Goal: Task Accomplishment & Management: Use online tool/utility

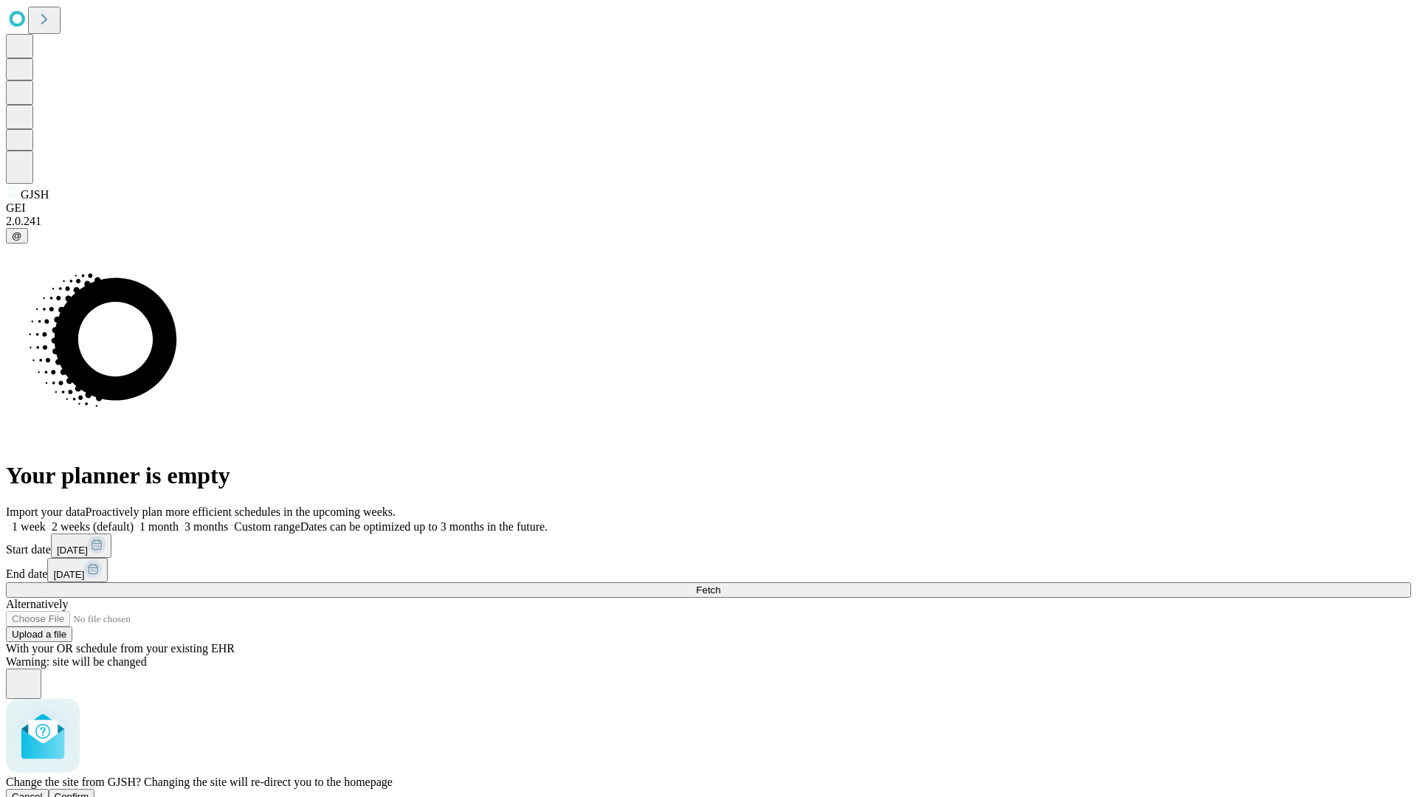
click at [89, 791] on span "Confirm" at bounding box center [72, 796] width 35 height 11
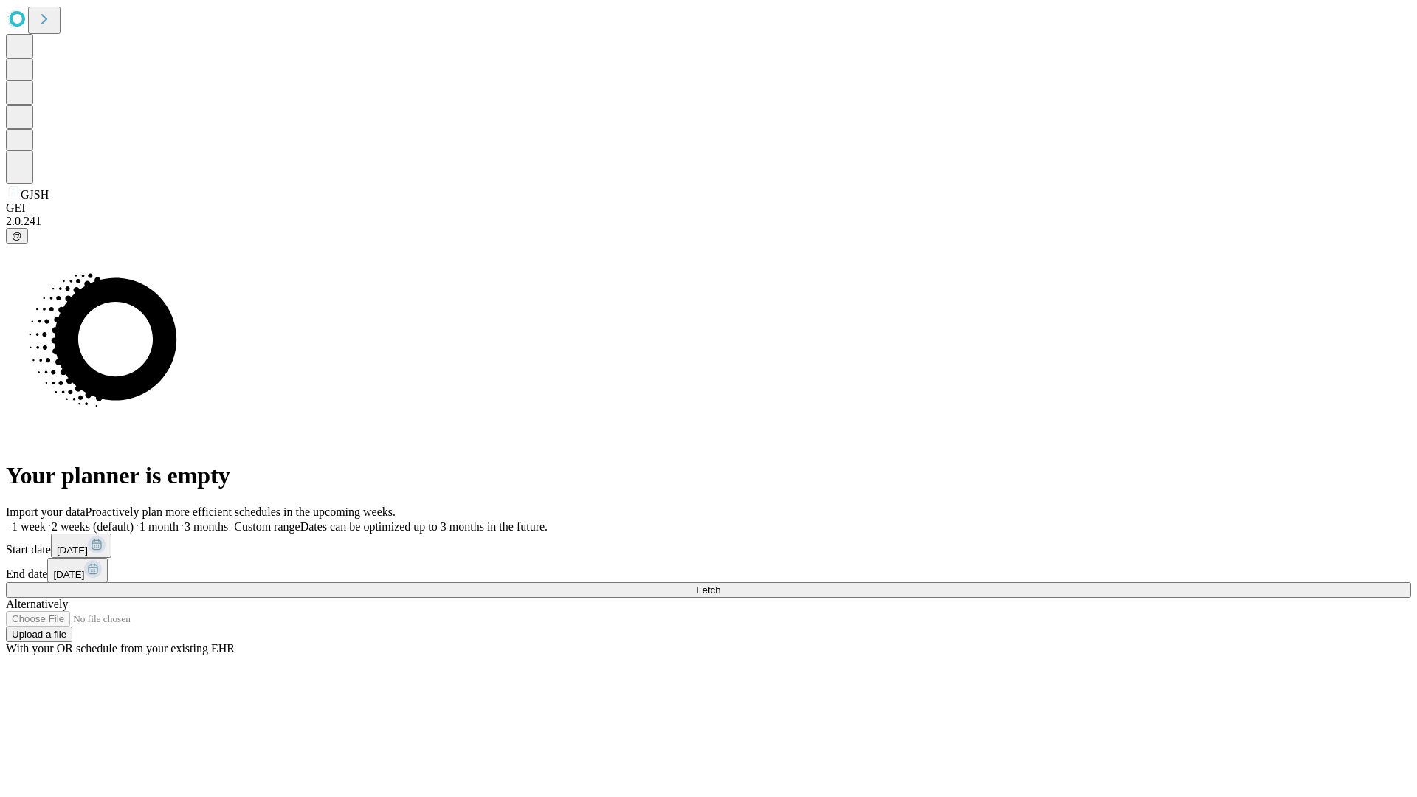
click at [179, 520] on label "1 month" at bounding box center [156, 526] width 45 height 13
click at [720, 585] on span "Fetch" at bounding box center [708, 590] width 24 height 11
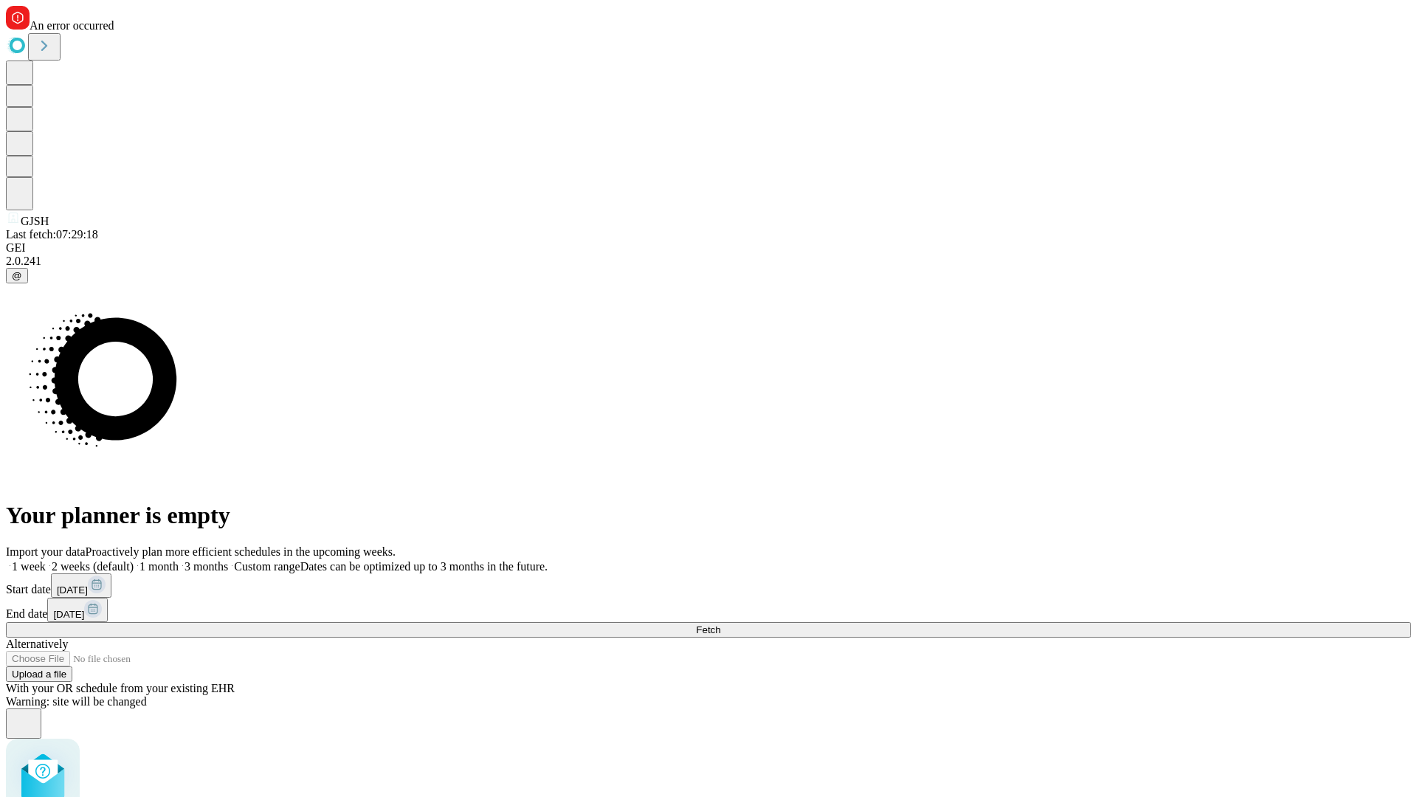
click at [179, 560] on label "1 month" at bounding box center [156, 566] width 45 height 13
click at [720, 624] on span "Fetch" at bounding box center [708, 629] width 24 height 11
click at [179, 560] on label "1 month" at bounding box center [156, 566] width 45 height 13
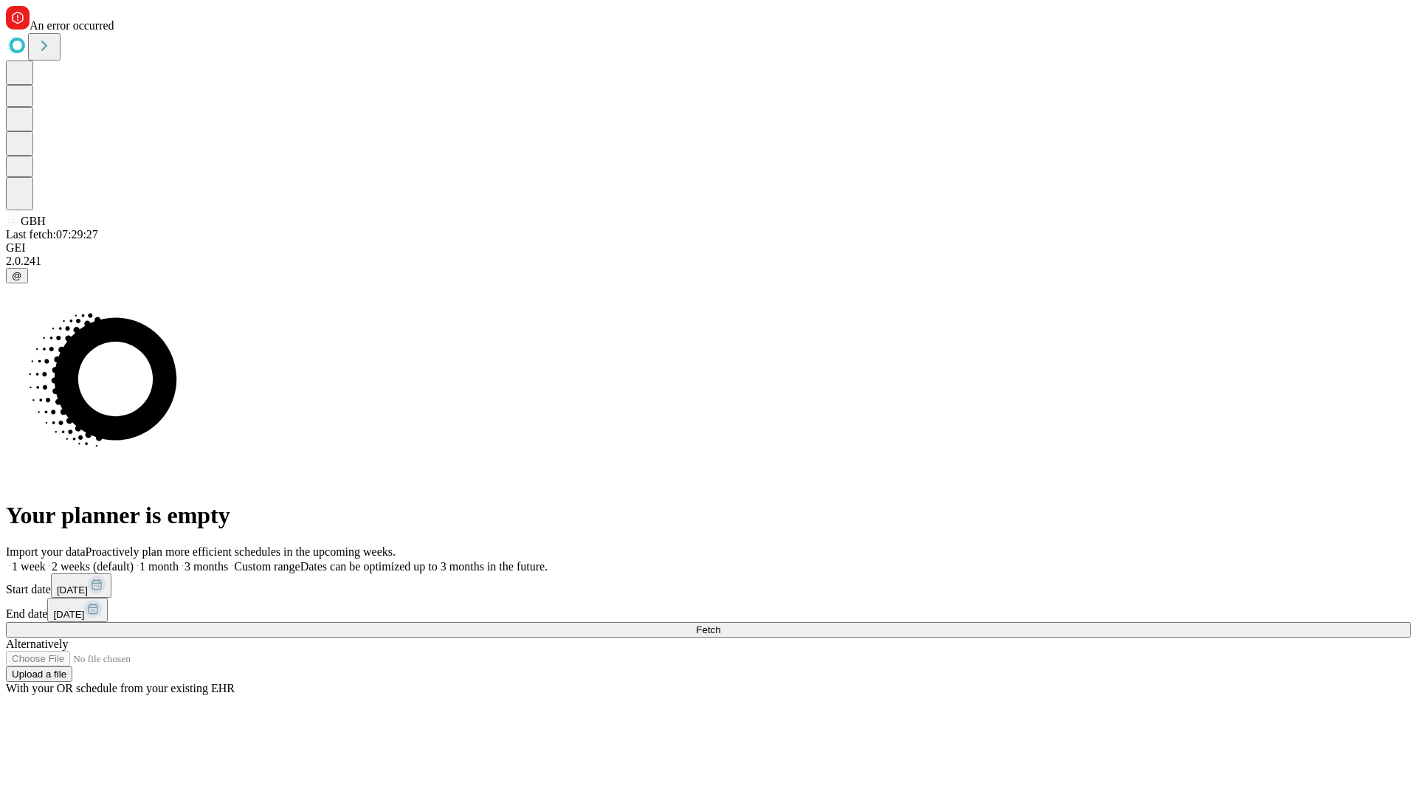
click at [720, 624] on span "Fetch" at bounding box center [708, 629] width 24 height 11
click at [179, 560] on label "1 month" at bounding box center [156, 566] width 45 height 13
click at [720, 624] on span "Fetch" at bounding box center [708, 629] width 24 height 11
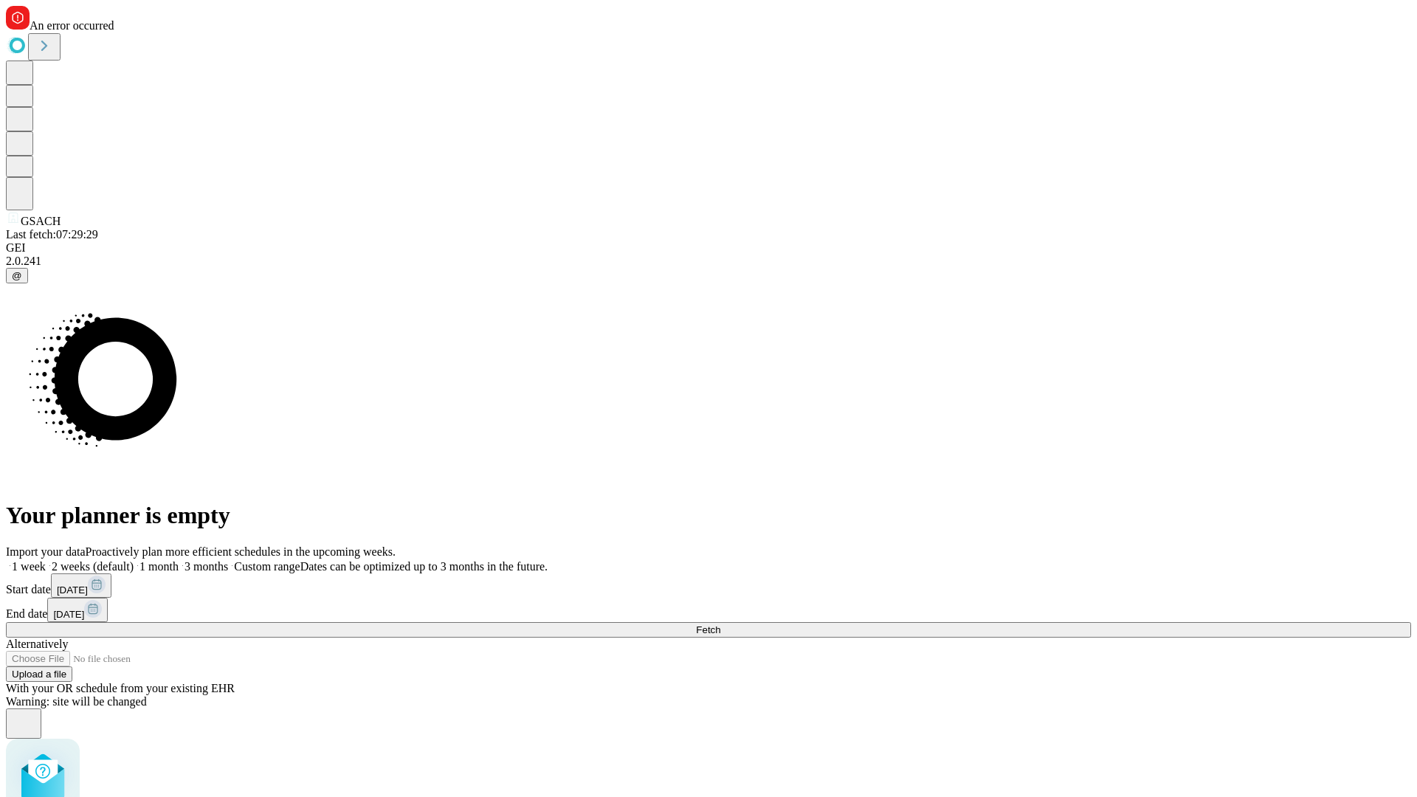
click at [179, 560] on label "1 month" at bounding box center [156, 566] width 45 height 13
click at [720, 624] on span "Fetch" at bounding box center [708, 629] width 24 height 11
click at [179, 560] on label "1 month" at bounding box center [156, 566] width 45 height 13
click at [720, 624] on span "Fetch" at bounding box center [708, 629] width 24 height 11
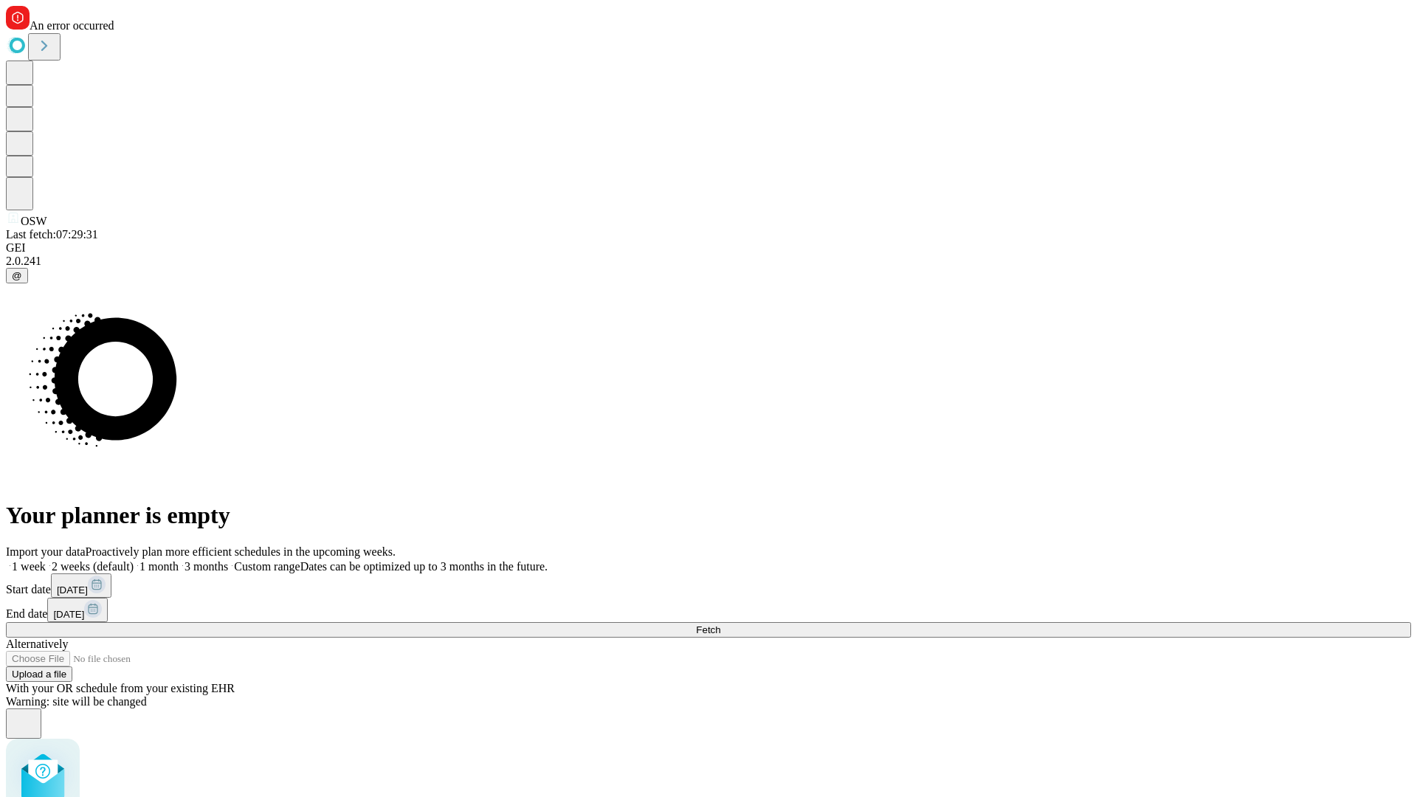
click at [179, 560] on label "1 month" at bounding box center [156, 566] width 45 height 13
click at [720, 624] on span "Fetch" at bounding box center [708, 629] width 24 height 11
click at [179, 560] on label "1 month" at bounding box center [156, 566] width 45 height 13
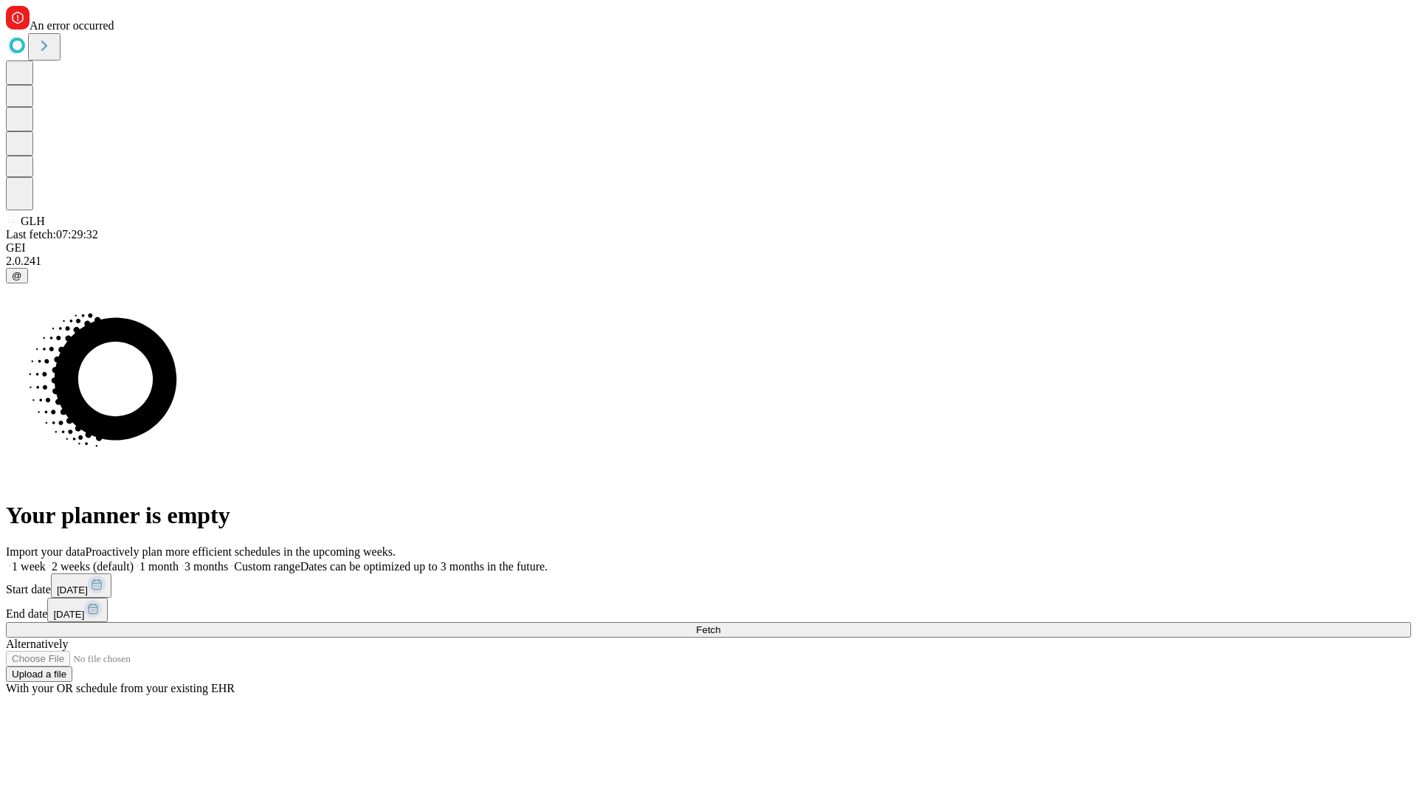
click at [720, 624] on span "Fetch" at bounding box center [708, 629] width 24 height 11
click at [179, 560] on label "1 month" at bounding box center [156, 566] width 45 height 13
click at [720, 624] on span "Fetch" at bounding box center [708, 629] width 24 height 11
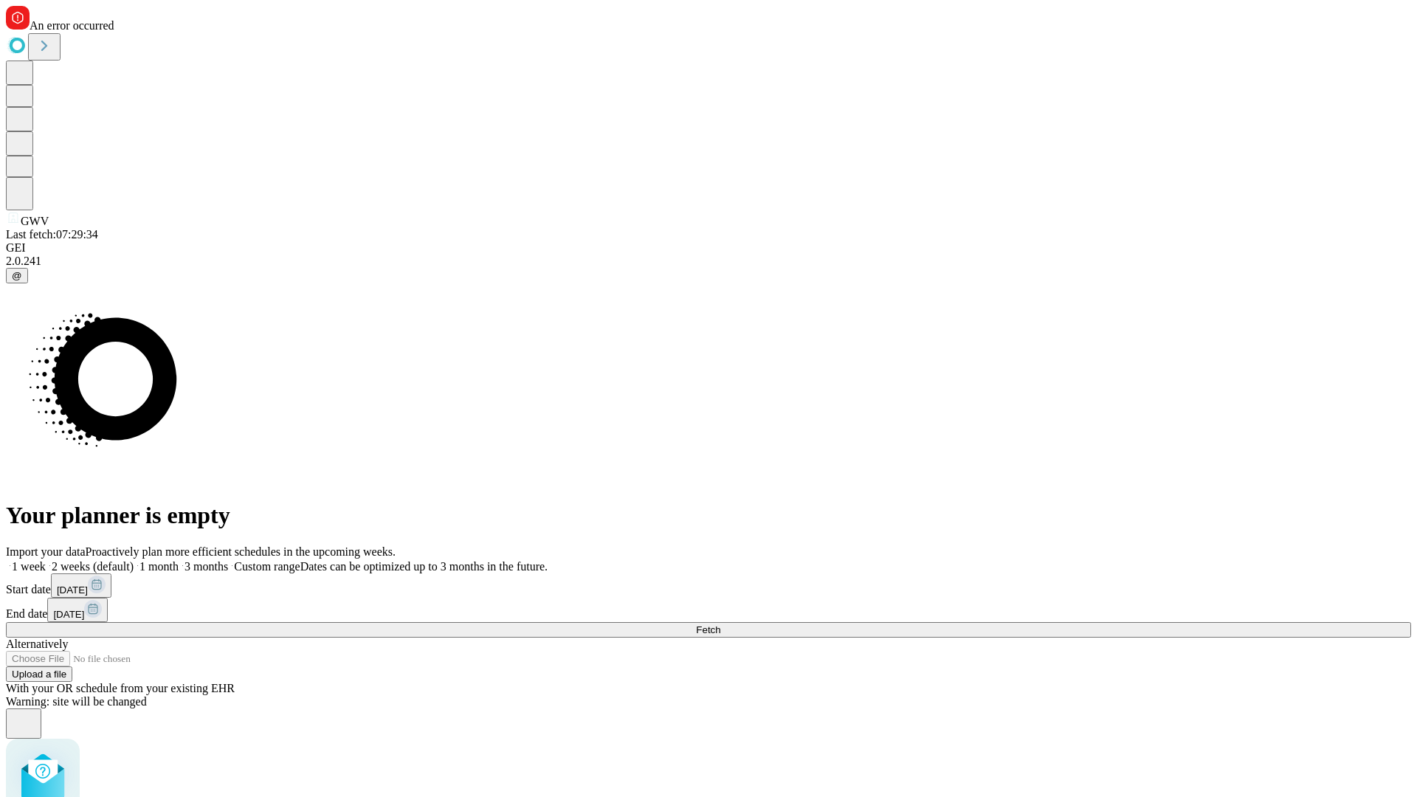
click at [179, 560] on label "1 month" at bounding box center [156, 566] width 45 height 13
click at [720, 624] on span "Fetch" at bounding box center [708, 629] width 24 height 11
click at [179, 560] on label "1 month" at bounding box center [156, 566] width 45 height 13
click at [720, 624] on span "Fetch" at bounding box center [708, 629] width 24 height 11
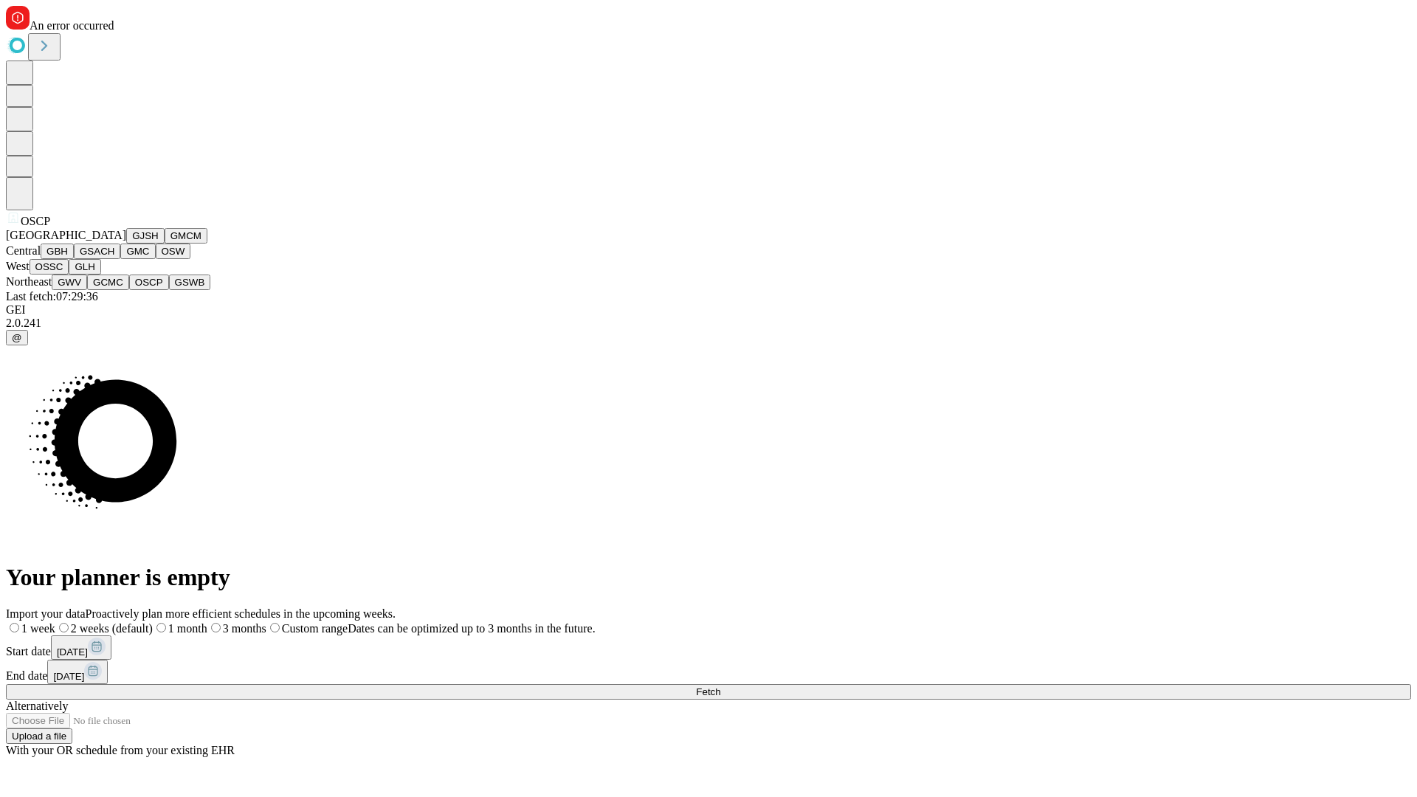
click at [169, 290] on button "GSWB" at bounding box center [190, 283] width 42 height 16
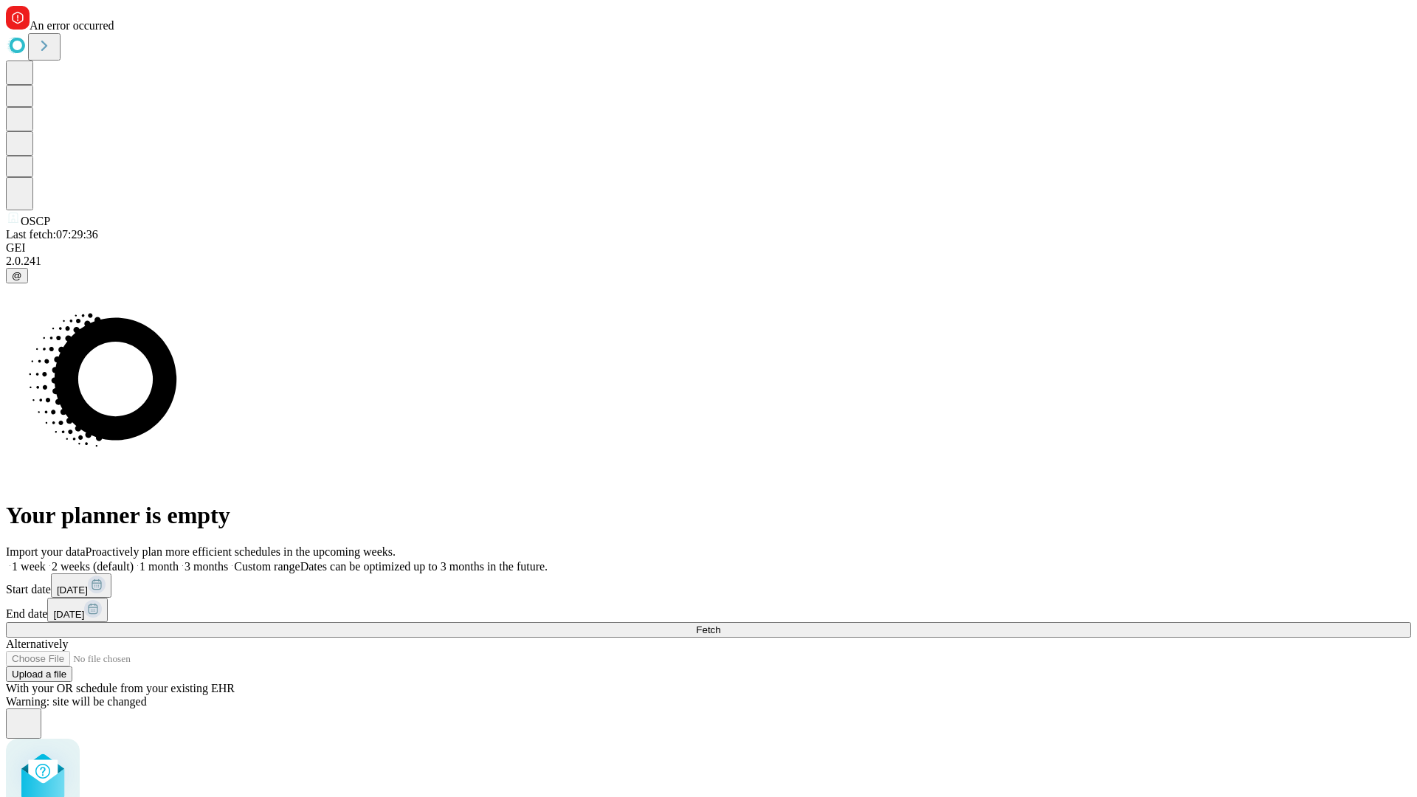
click at [179, 560] on label "1 month" at bounding box center [156, 566] width 45 height 13
click at [720, 624] on span "Fetch" at bounding box center [708, 629] width 24 height 11
